Goal: Task Accomplishment & Management: Manage account settings

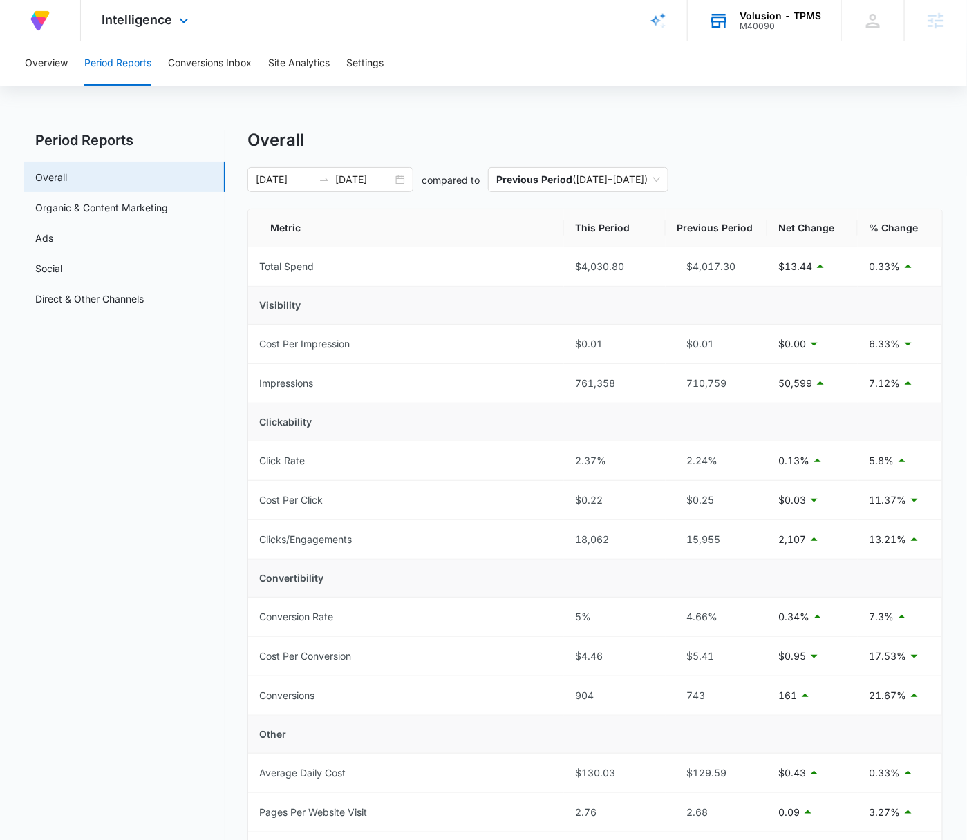
click at [780, 11] on div "Volusion - TPMS" at bounding box center [780, 15] width 82 height 11
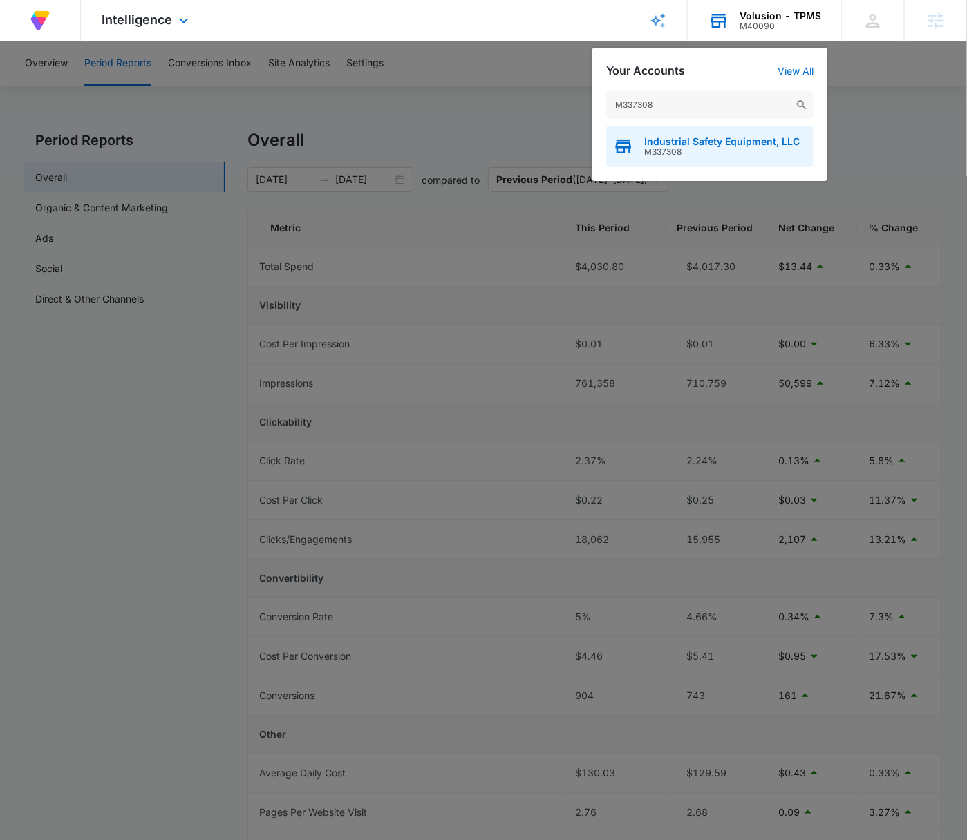
type input "M337308"
click at [707, 147] on span "M337308" at bounding box center [721, 152] width 155 height 10
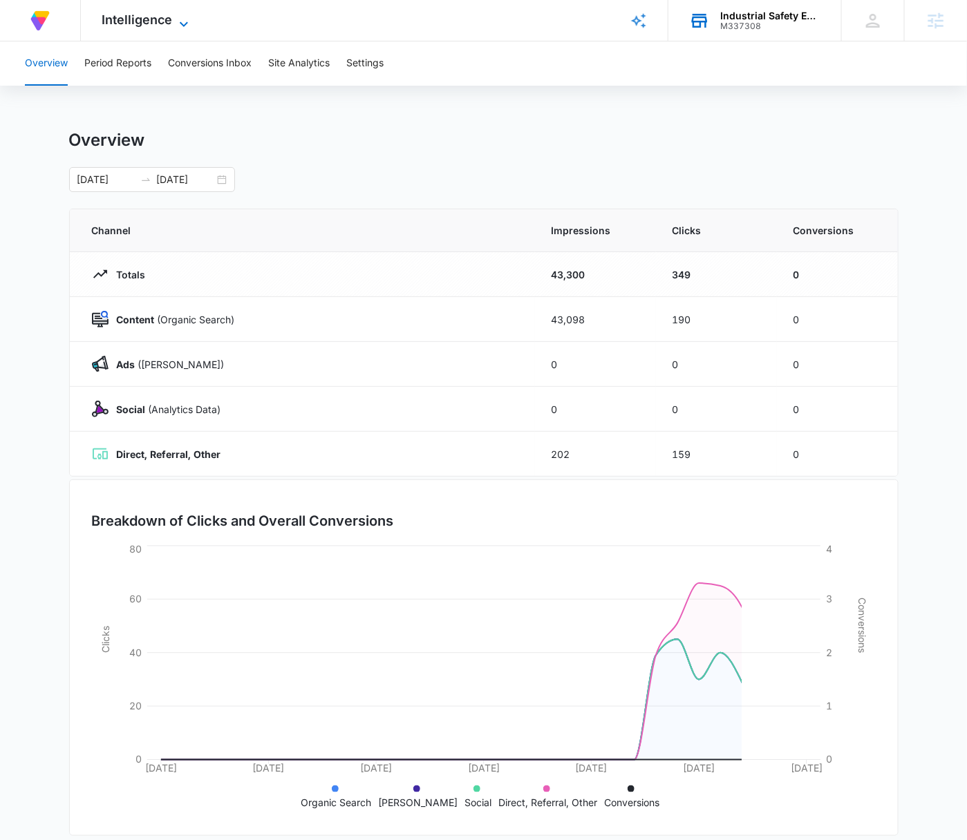
click at [182, 25] on icon at bounding box center [184, 24] width 17 height 17
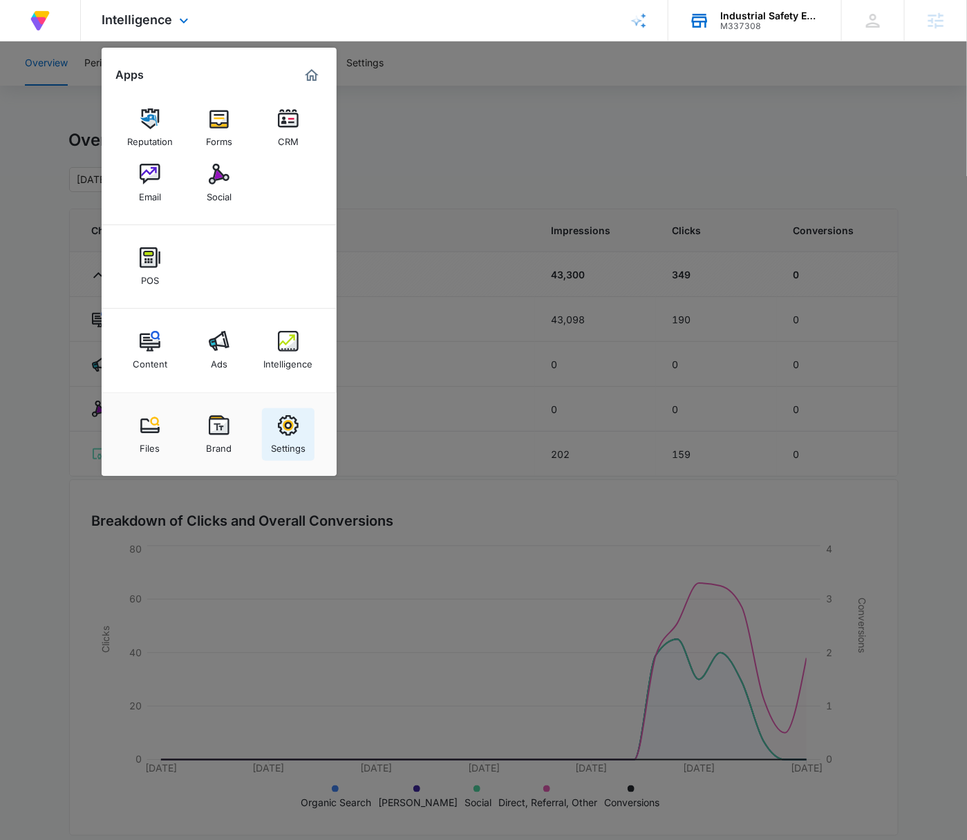
click at [278, 428] on img at bounding box center [288, 425] width 21 height 21
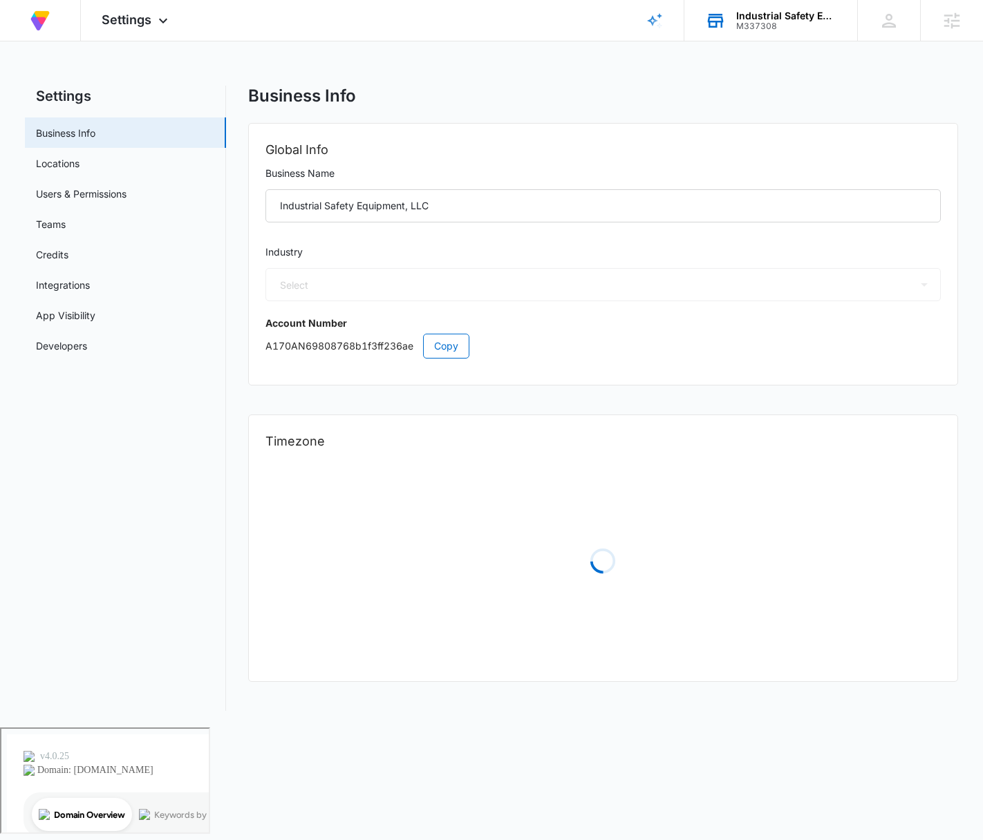
select select "45"
select select "US"
select select "America/[GEOGRAPHIC_DATA]"
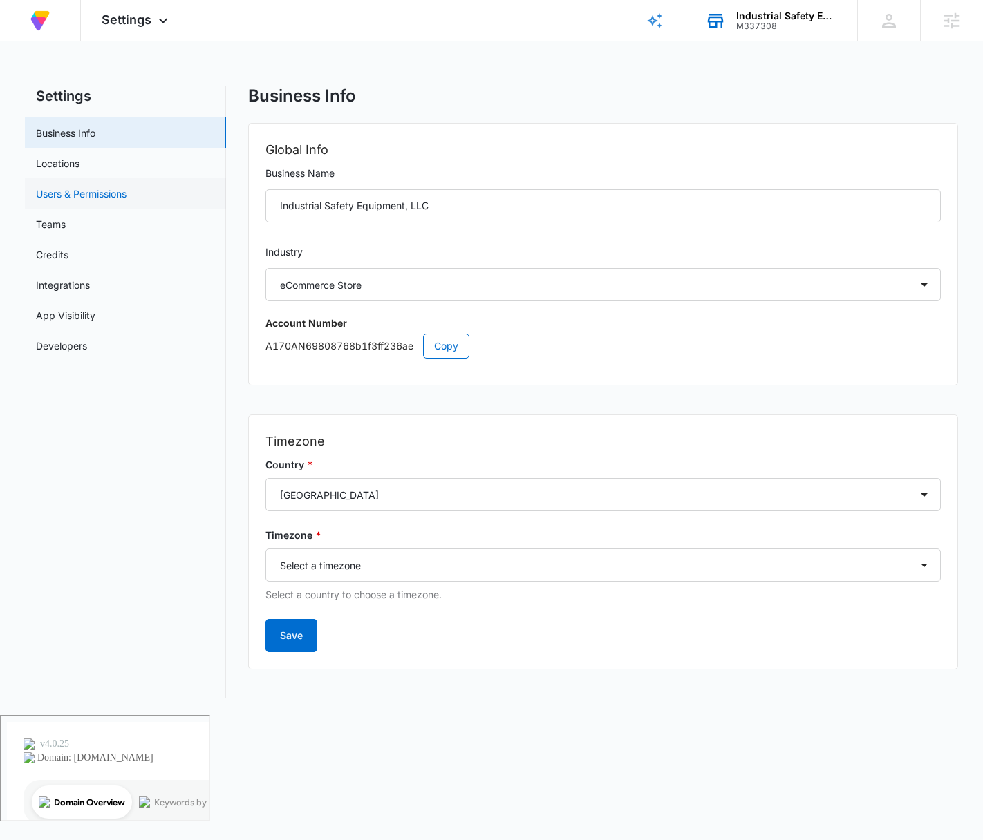
click at [95, 193] on link "Users & Permissions" at bounding box center [81, 194] width 91 height 15
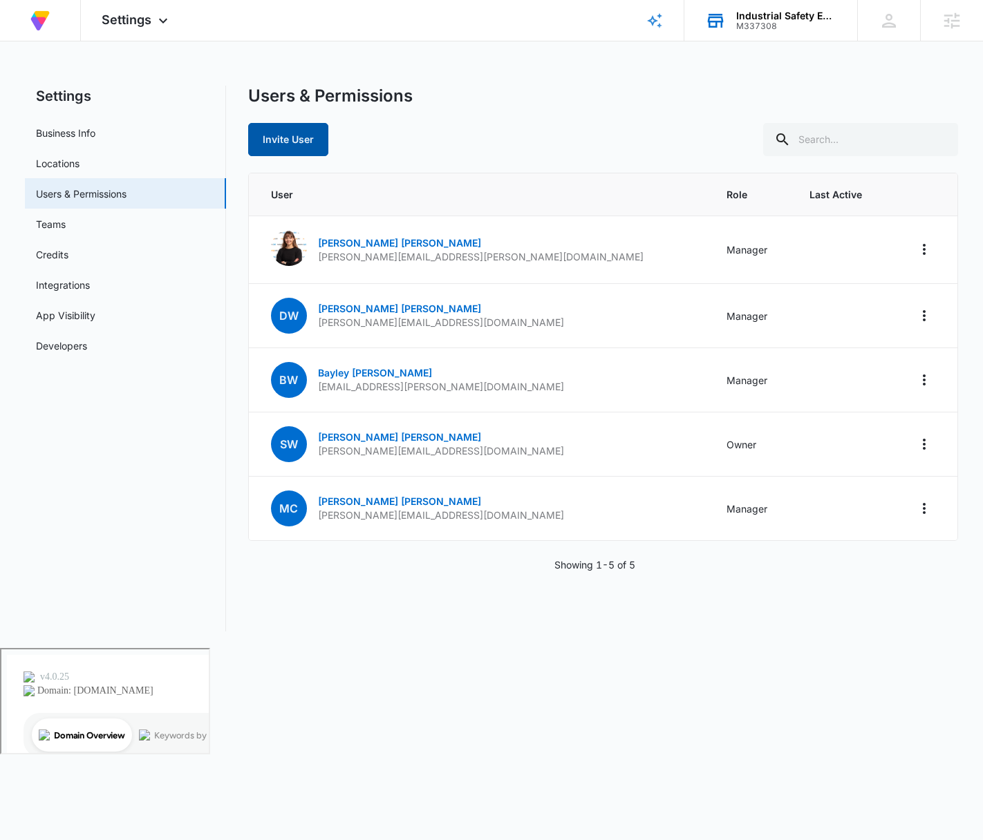
click at [278, 134] on button "Invite User" at bounding box center [288, 139] width 80 height 33
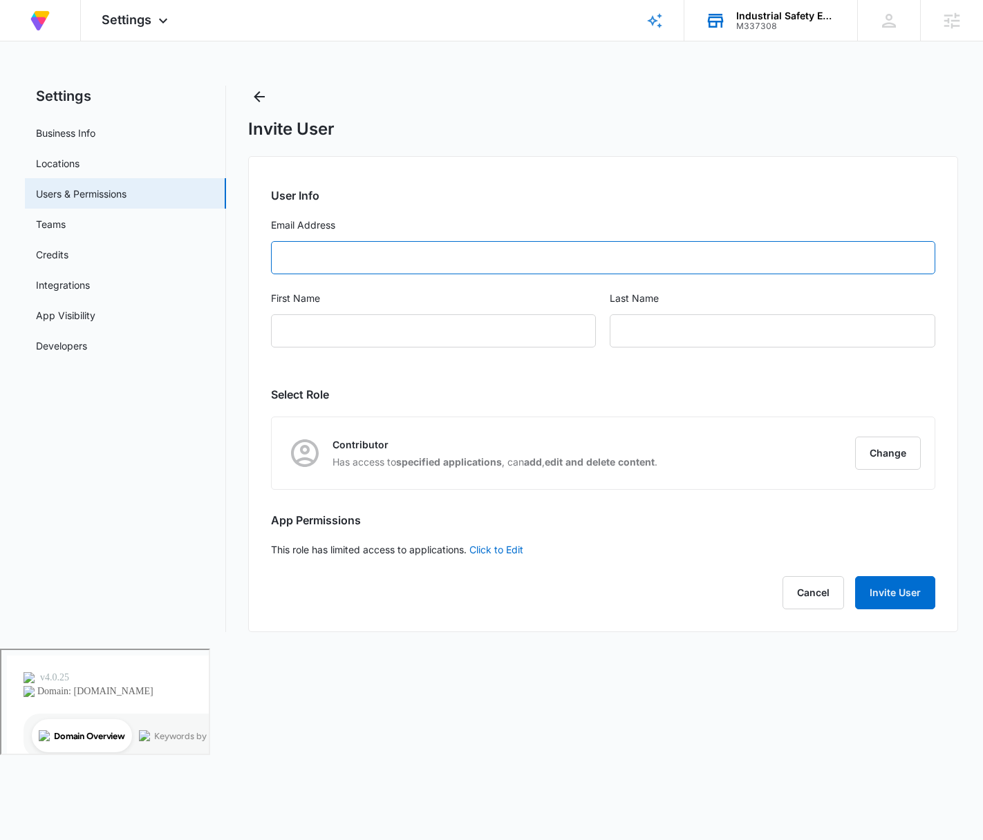
click at [426, 260] on input "Email Address" at bounding box center [603, 257] width 665 height 33
paste input "[EMAIL_ADDRESS][PERSON_NAME][DOMAIN_NAME]"
type input "[EMAIL_ADDRESS][PERSON_NAME][DOMAIN_NAME]"
type input "Bayley"
type input "[PERSON_NAME]"
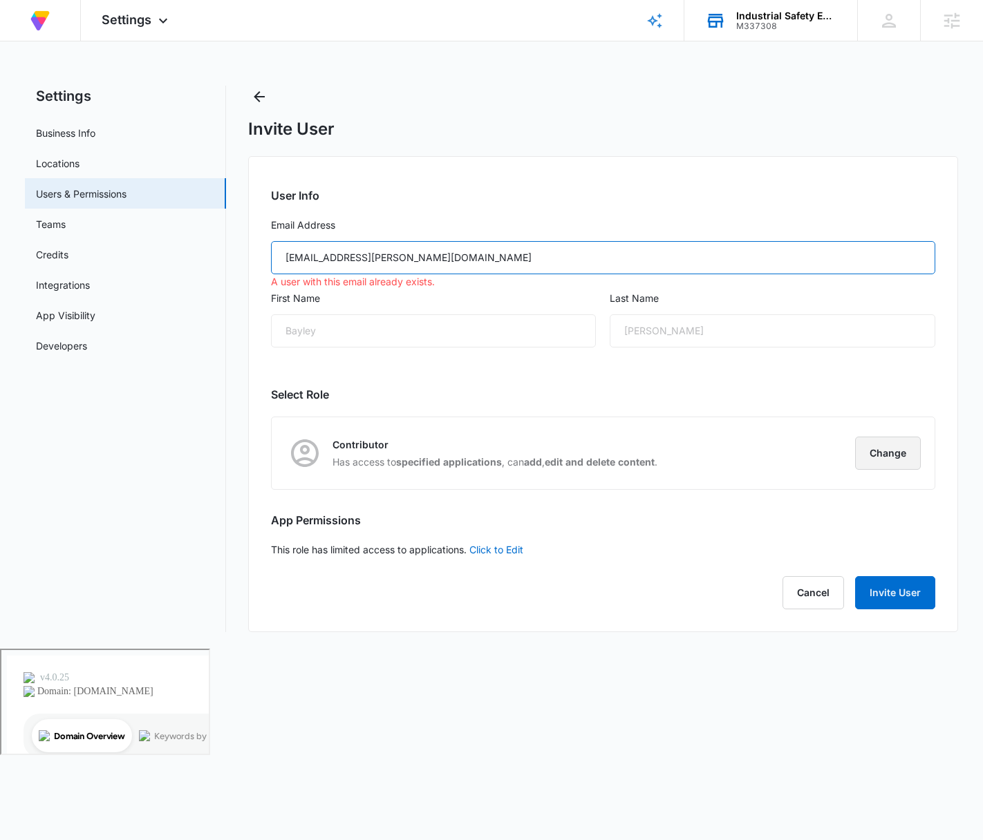
type input "[EMAIL_ADDRESS][PERSON_NAME][DOMAIN_NAME]"
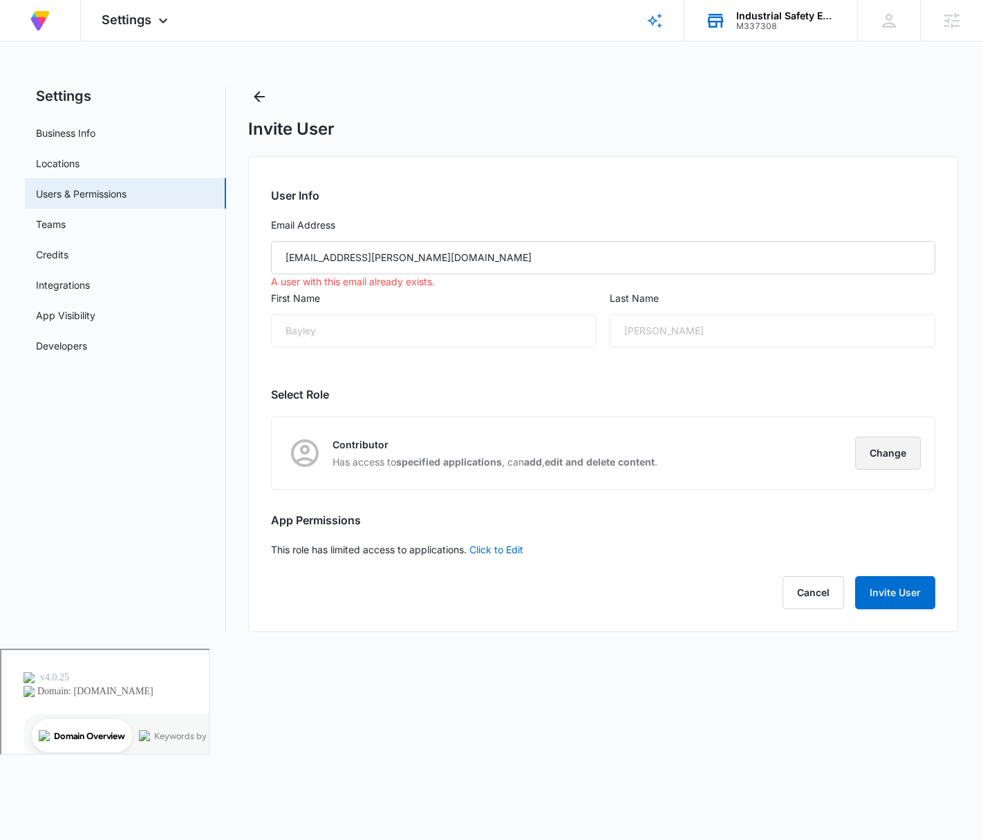
click at [880, 459] on button "Change" at bounding box center [888, 453] width 66 height 33
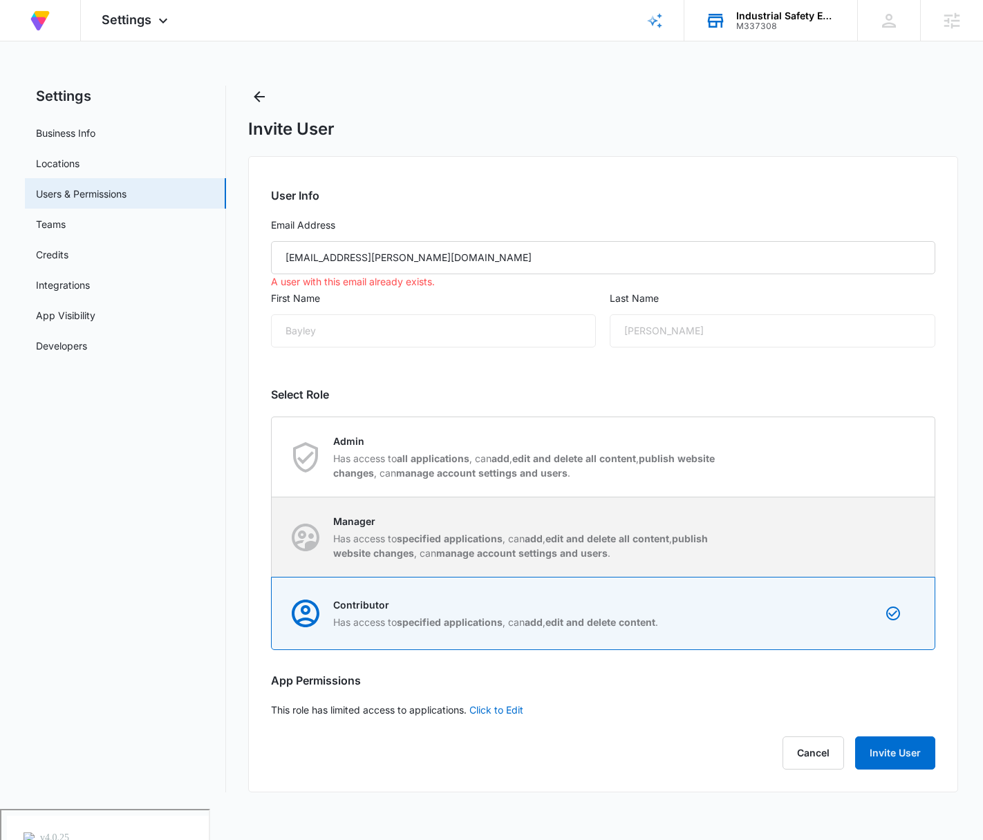
click at [645, 527] on p "Manager" at bounding box center [527, 521] width 388 height 15
click at [272, 537] on input "Manager Has access to specified applications , can add , edit and delete all co…" at bounding box center [272, 537] width 1 height 1
radio input "true"
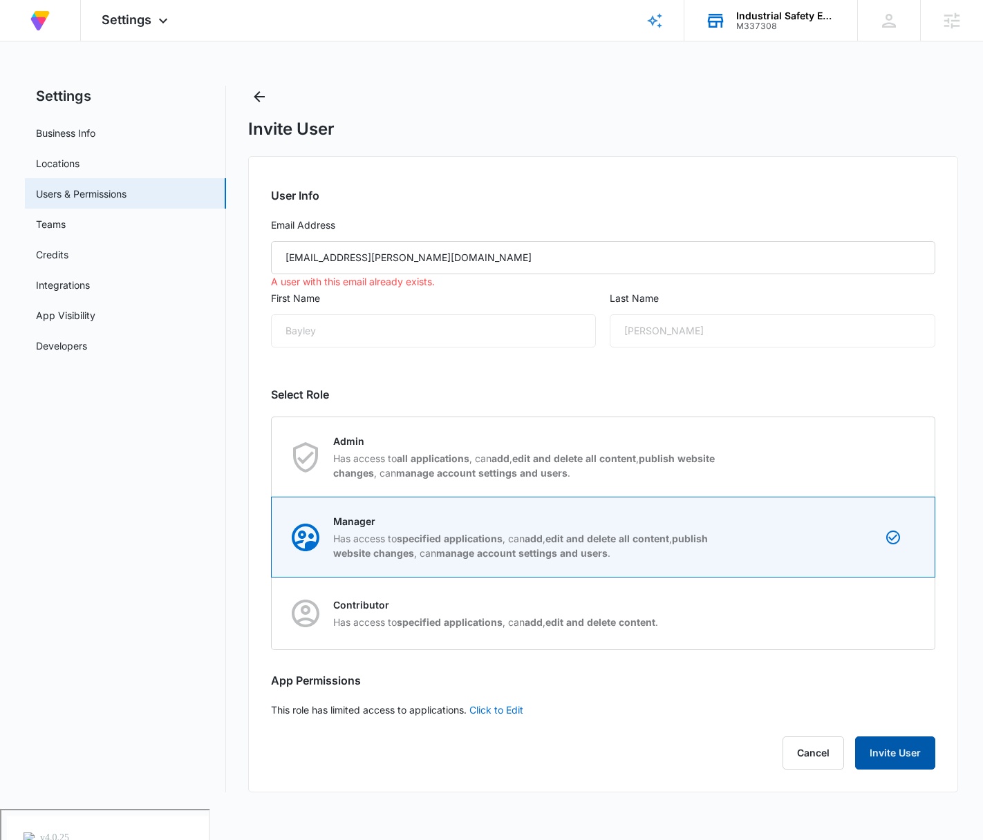
click at [880, 744] on button "Invite User" at bounding box center [895, 753] width 80 height 33
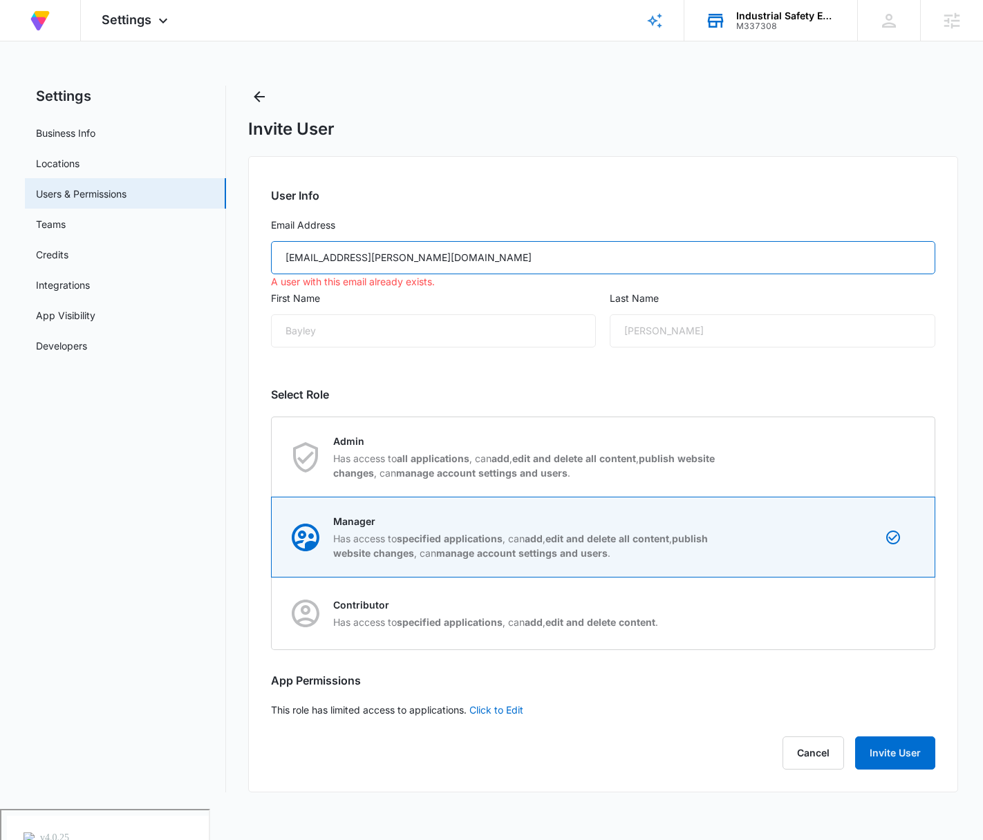
click at [472, 255] on input "[EMAIL_ADDRESS][PERSON_NAME][DOMAIN_NAME]" at bounding box center [603, 257] width 665 height 33
click at [283, 255] on input "[EMAIL_ADDRESS][PERSON_NAME][DOMAIN_NAME]" at bounding box center [603, 257] width 665 height 33
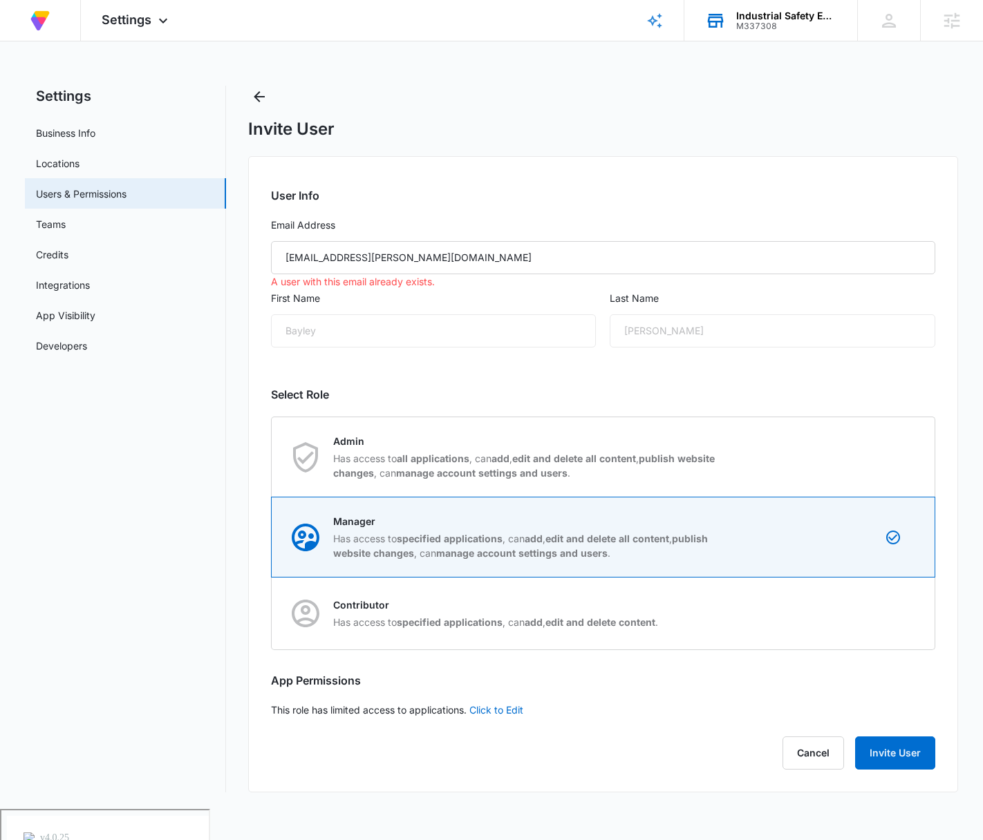
click at [674, 133] on div "Invite User" at bounding box center [603, 129] width 710 height 21
click at [256, 98] on icon "Back" at bounding box center [259, 96] width 11 height 11
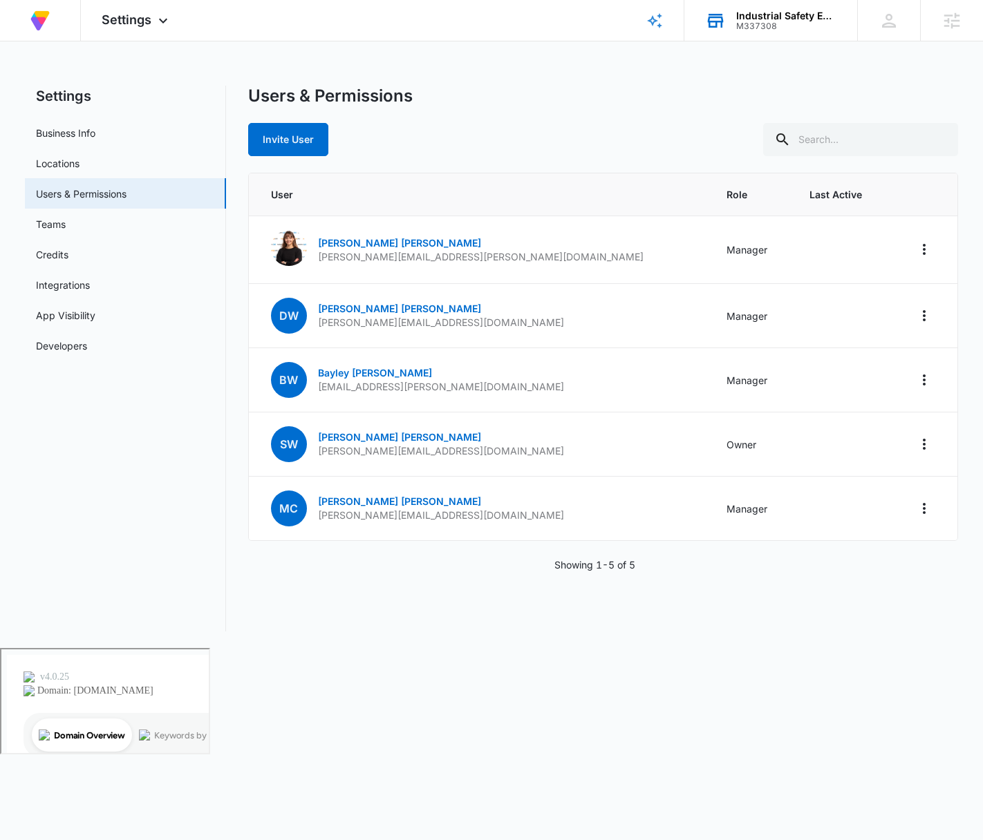
click at [546, 125] on div "Invite User" at bounding box center [603, 139] width 710 height 33
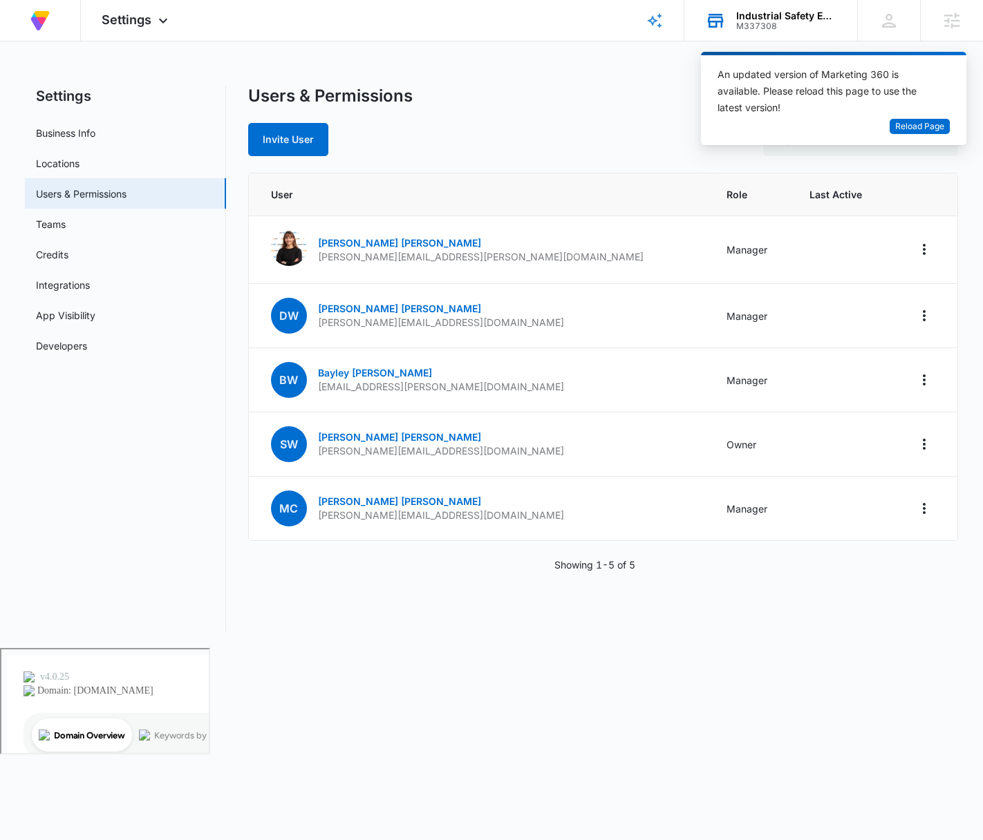
click at [756, 24] on div "M337308" at bounding box center [786, 26] width 101 height 10
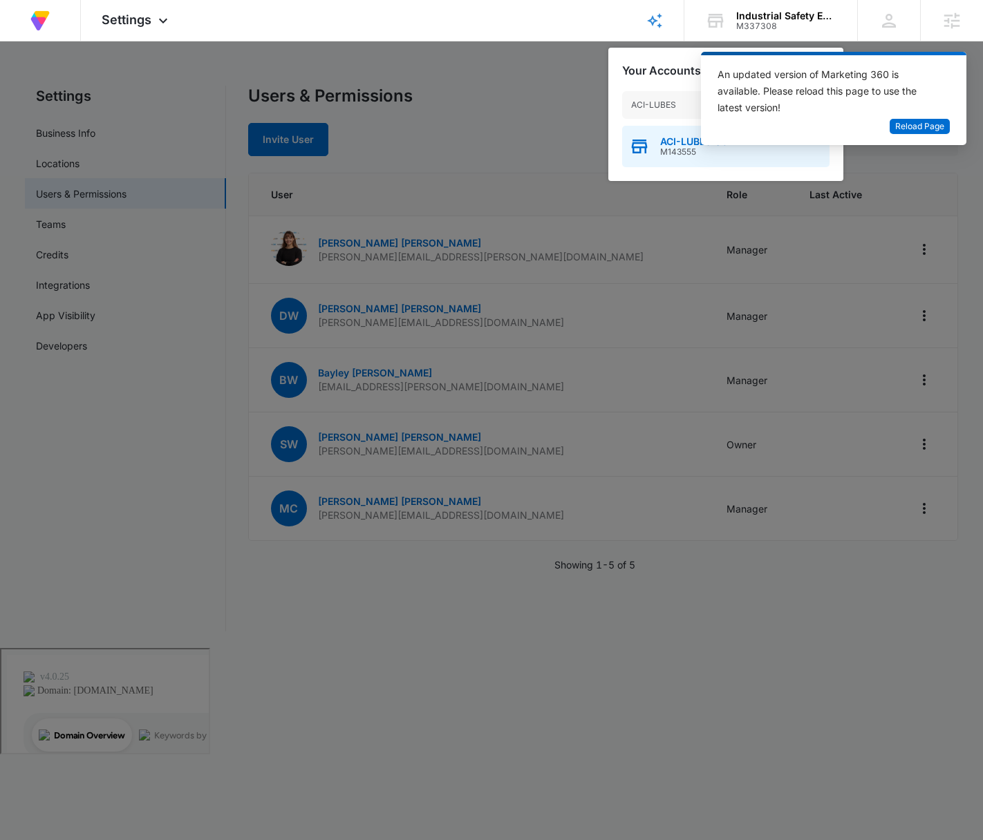
type input "ACI-LUBES"
click at [676, 147] on span "M143555" at bounding box center [695, 152] width 70 height 10
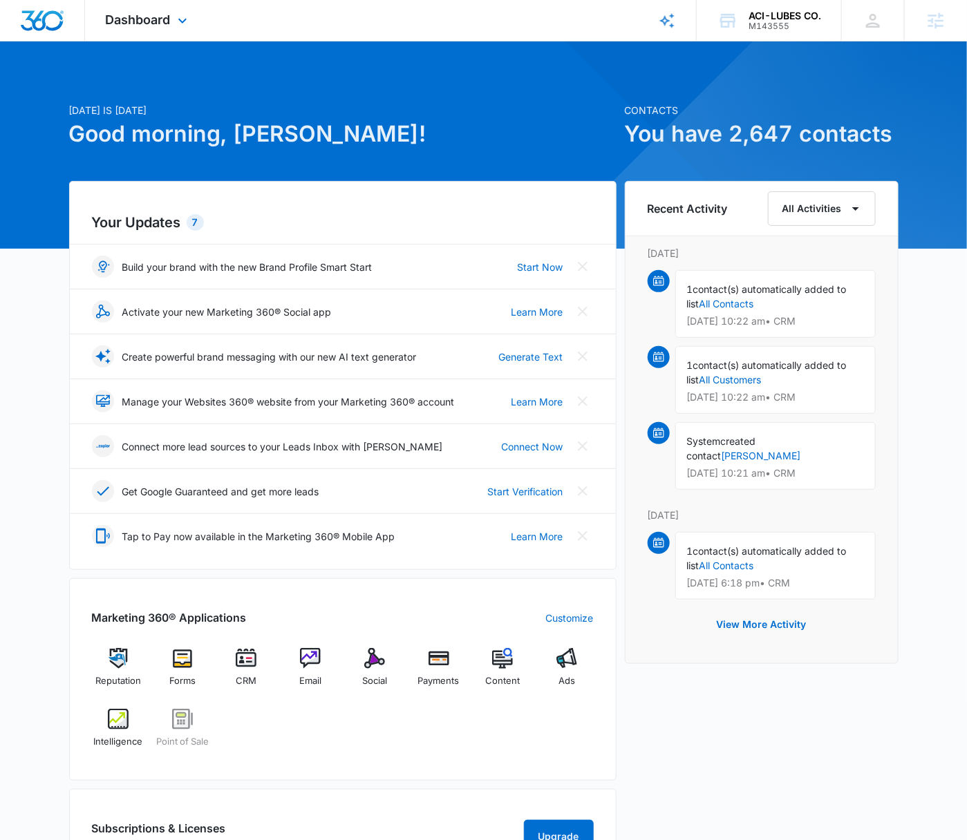
click at [173, 23] on div "Dashboard Apps Reputation Forms CRM Email Social Payments POS Content Ads Intel…" at bounding box center [148, 20] width 126 height 41
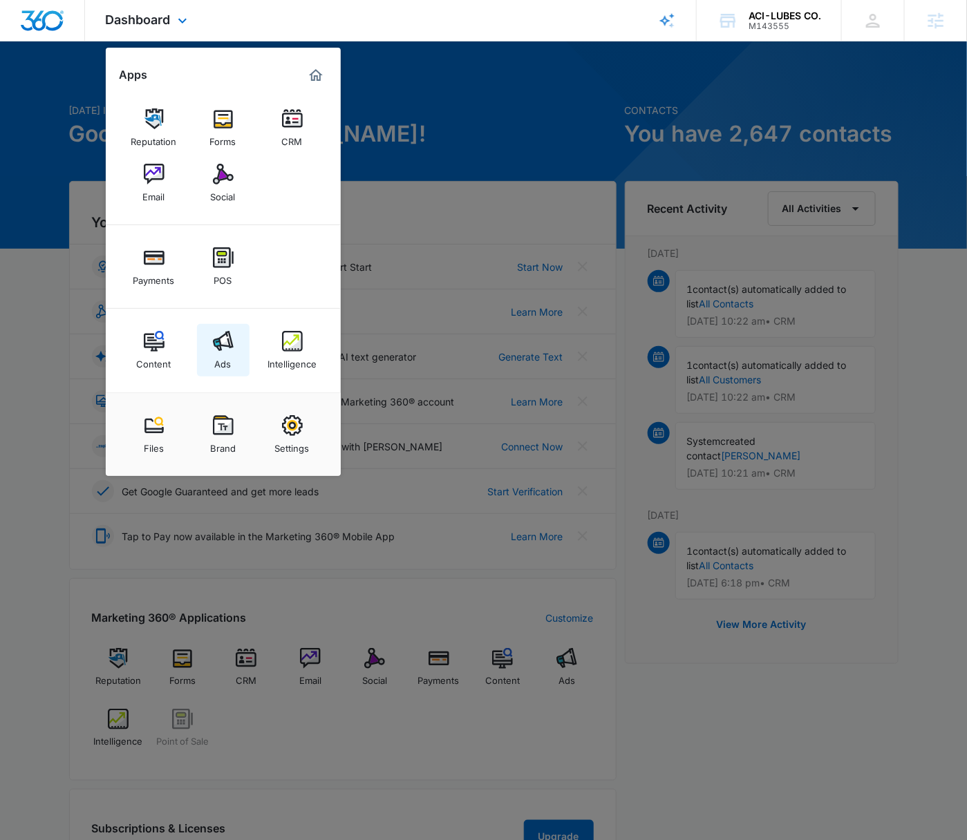
click at [234, 344] on link "Ads" at bounding box center [223, 350] width 53 height 53
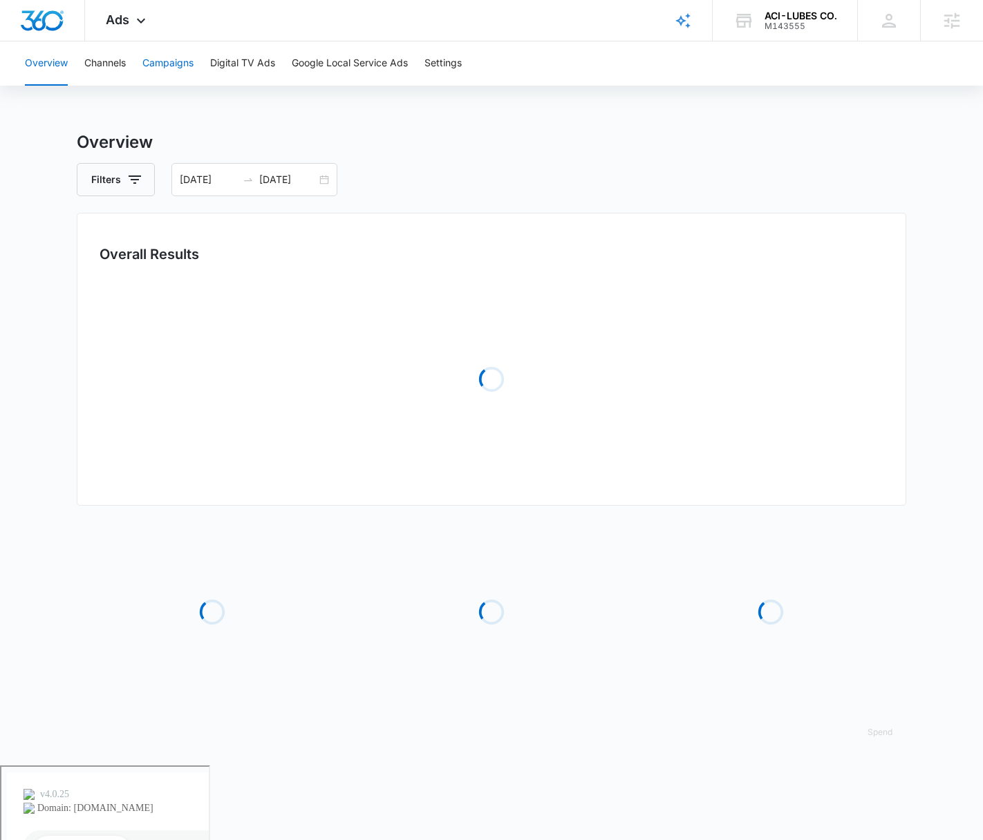
click at [148, 79] on button "Campaigns" at bounding box center [167, 63] width 51 height 44
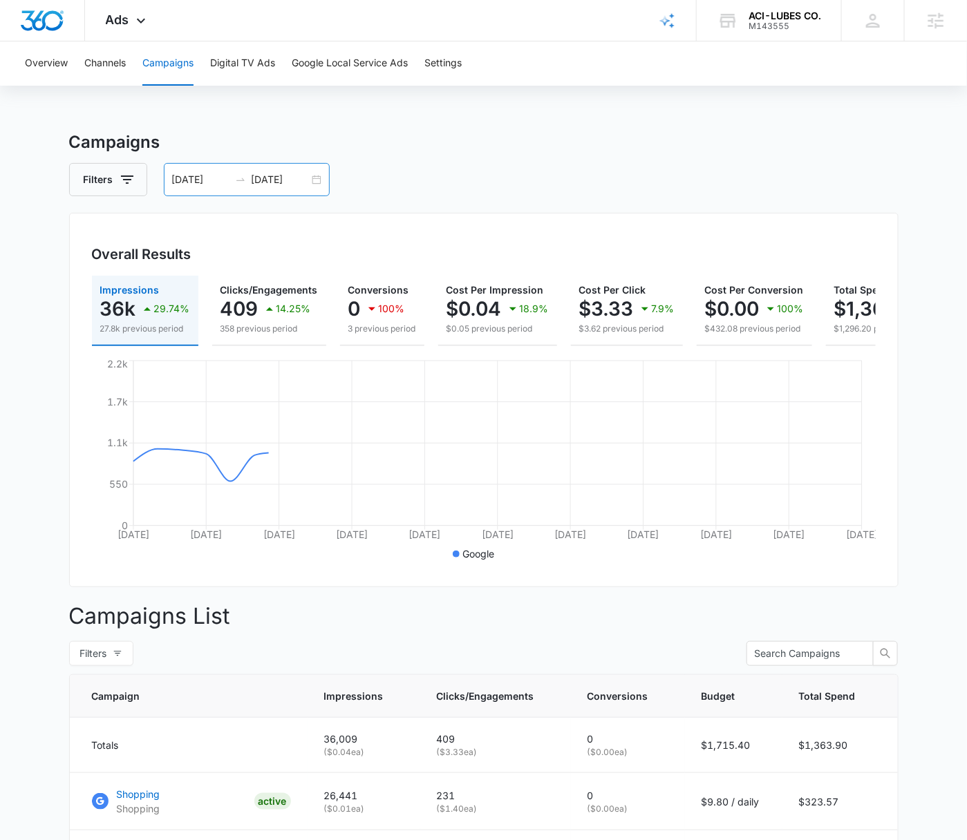
drag, startPoint x: 314, startPoint y: 177, endPoint x: 322, endPoint y: 178, distance: 7.6
click at [314, 178] on div "08/05/2025 09/04/2025" at bounding box center [247, 179] width 166 height 33
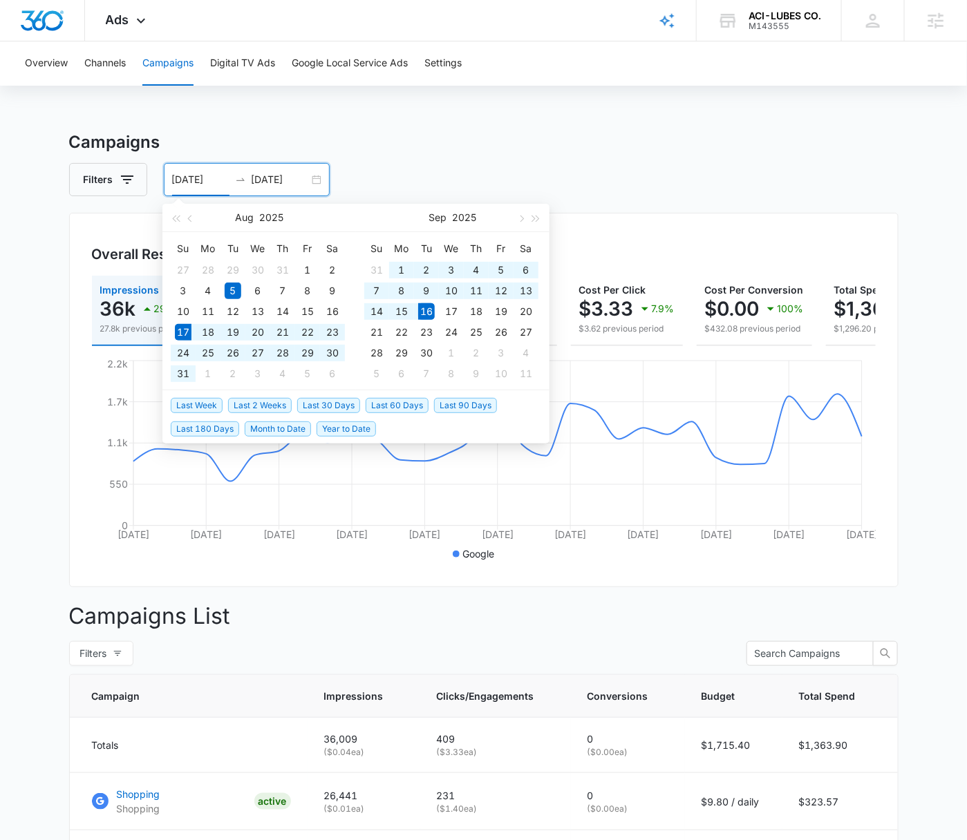
click at [337, 402] on span "Last 30 Days" at bounding box center [328, 405] width 63 height 15
type input "08/17/2025"
type input "09/16/2025"
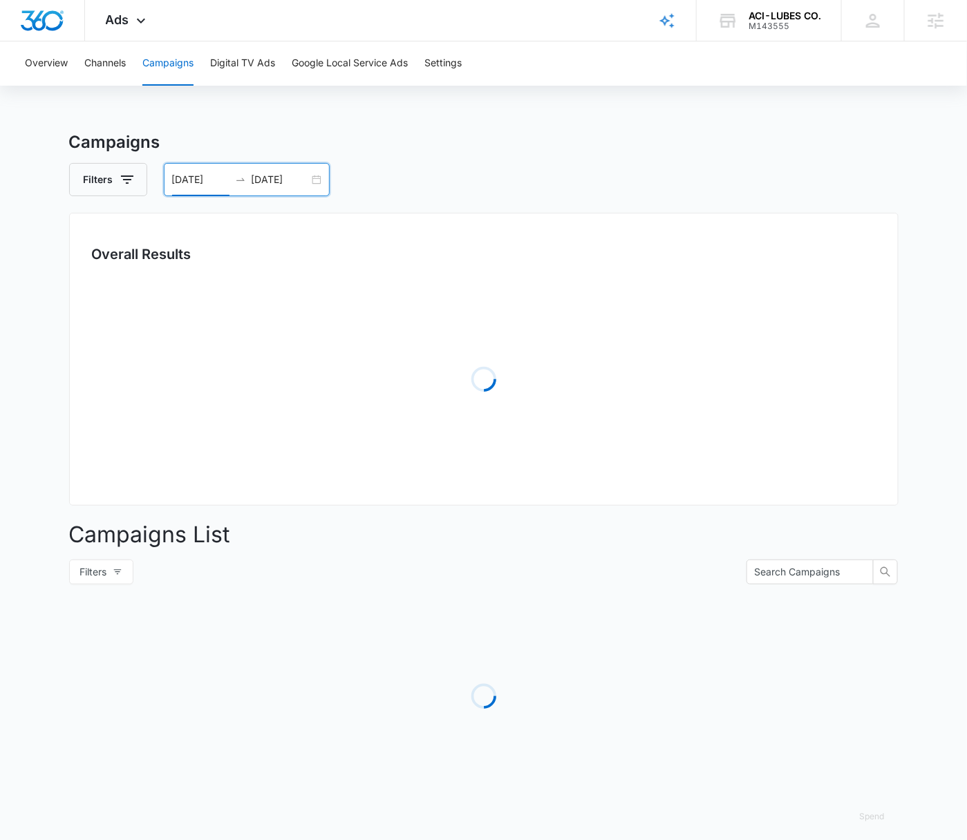
click at [636, 164] on div "Filters 08/17/2025 09/16/2025" at bounding box center [483, 179] width 829 height 33
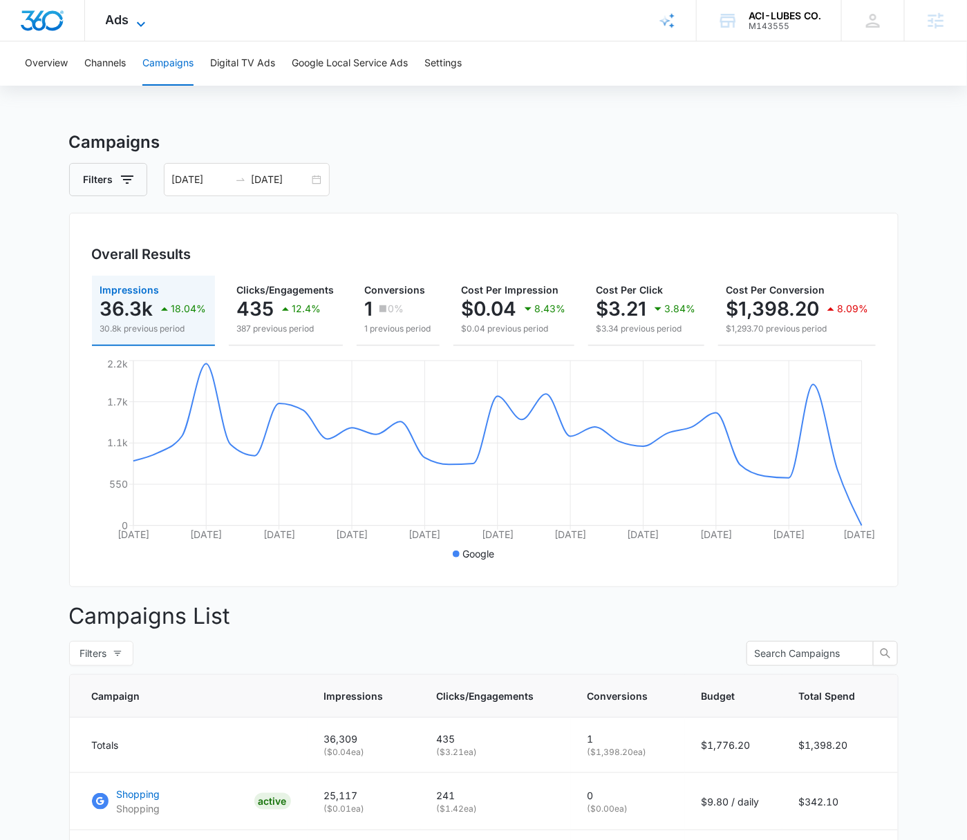
click at [127, 19] on span "Ads" at bounding box center [117, 19] width 23 height 15
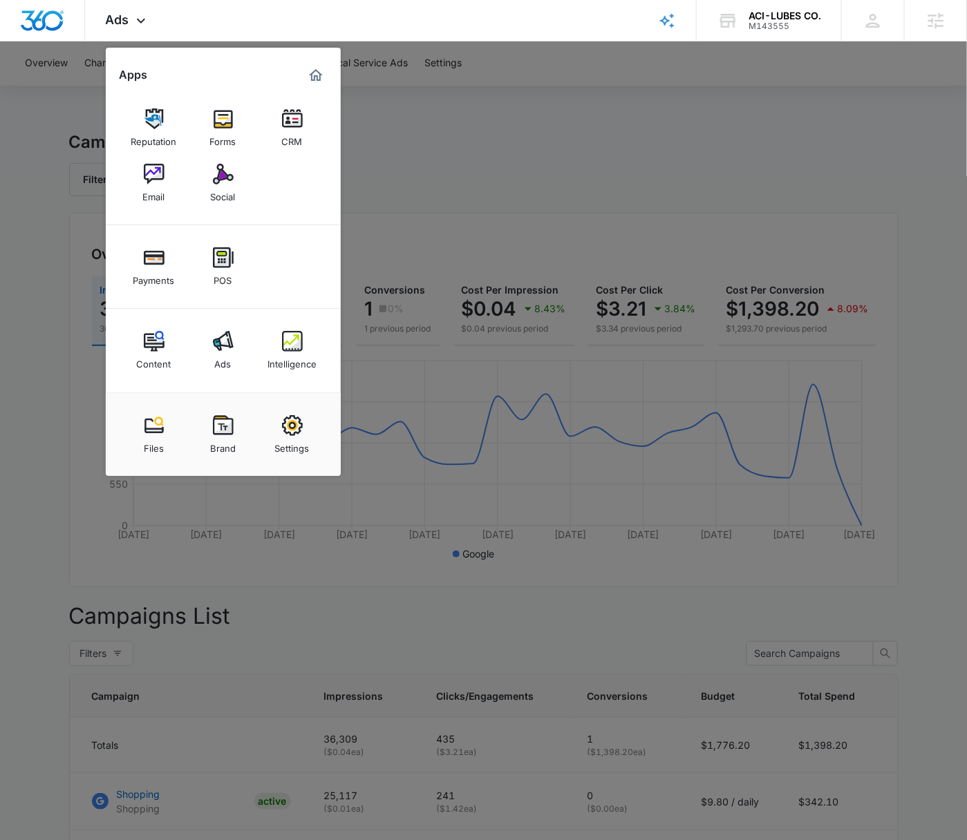
drag, startPoint x: 158, startPoint y: 352, endPoint x: 167, endPoint y: 343, distance: 12.7
click at [158, 352] on div "Content" at bounding box center [154, 361] width 35 height 18
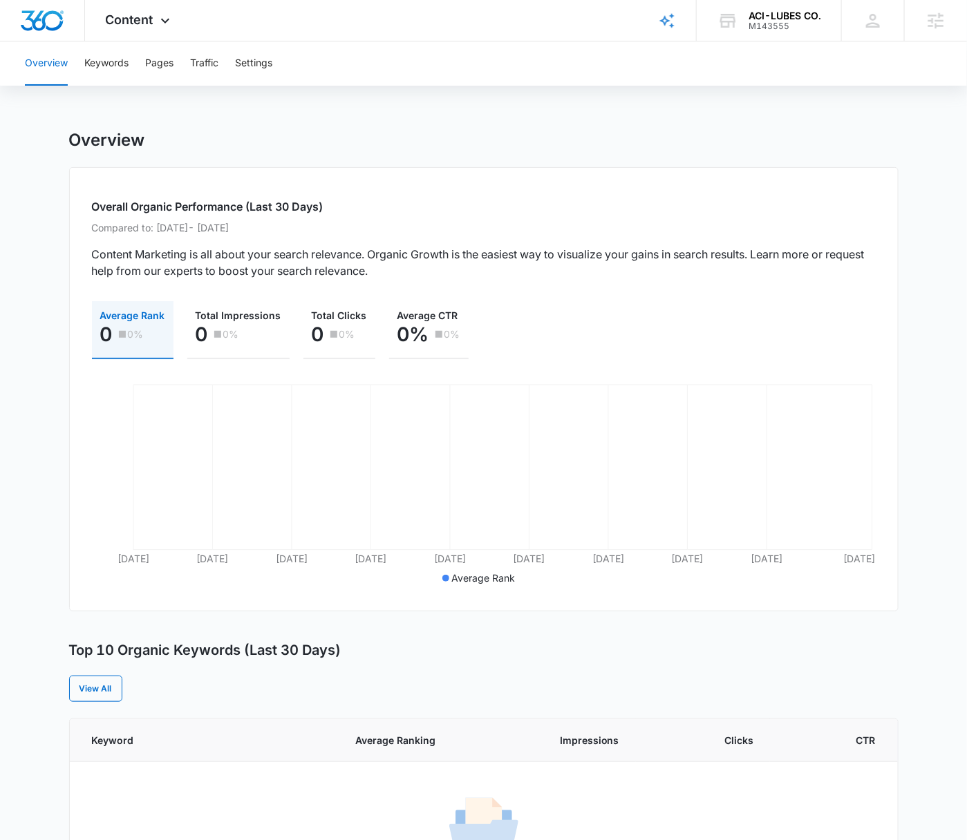
click at [415, 116] on div "Overview Keywords Pages Traffic Settings Overview Overall Organic Performance (…" at bounding box center [483, 614] width 967 height 1146
click at [686, 144] on div "Overview" at bounding box center [483, 140] width 829 height 21
